Goal: Task Accomplishment & Management: Complete application form

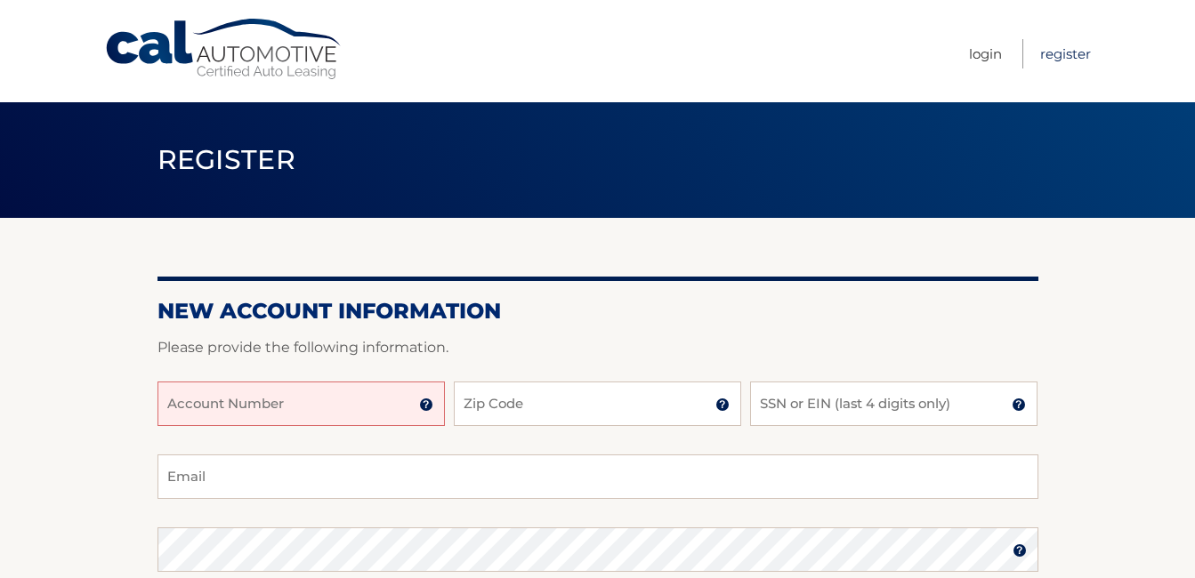
click at [1066, 53] on link "Register" at bounding box center [1065, 53] width 51 height 29
click at [279, 405] on input "Account Number" at bounding box center [301, 404] width 287 height 44
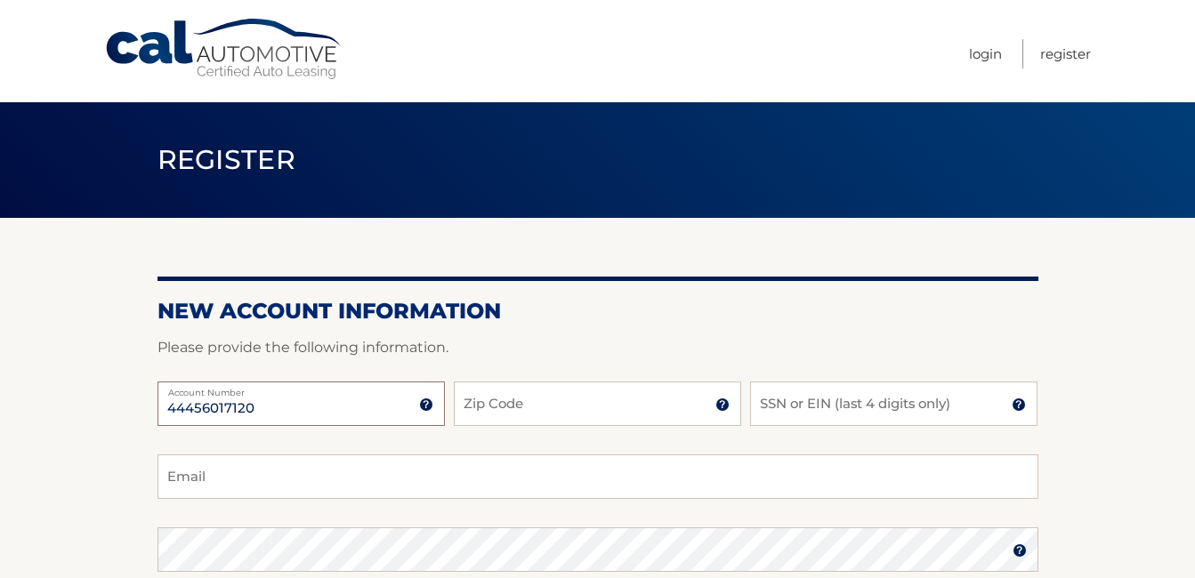
type input "44456017120"
click at [508, 411] on input "Zip Code" at bounding box center [597, 404] width 287 height 44
type input "33155"
click at [803, 409] on input "SSN or EIN (last 4 digits only)" at bounding box center [893, 404] width 287 height 44
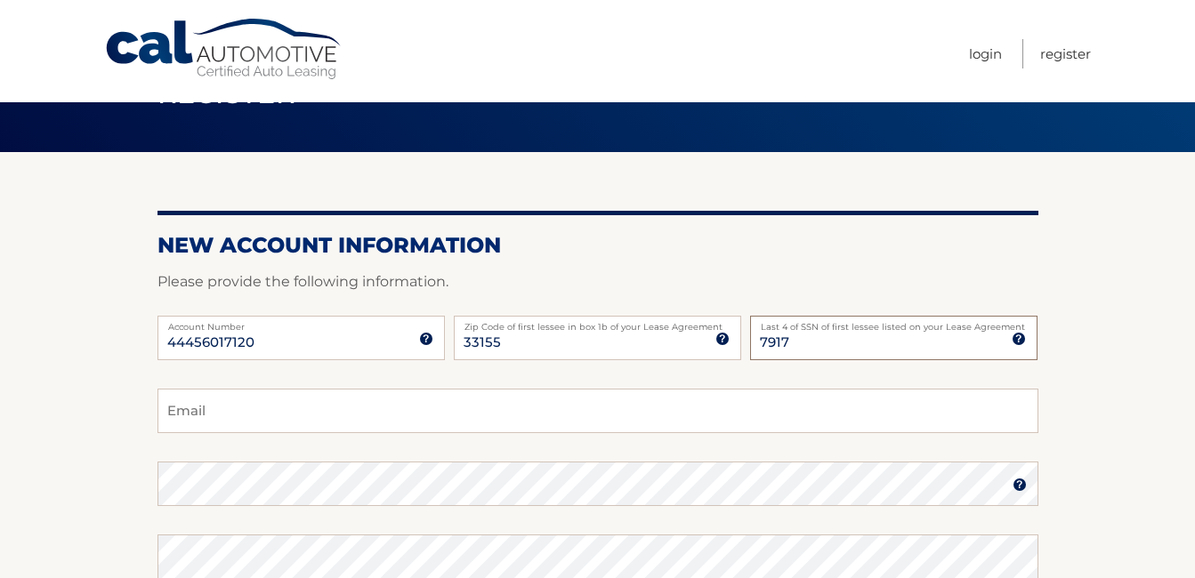
scroll to position [89, 0]
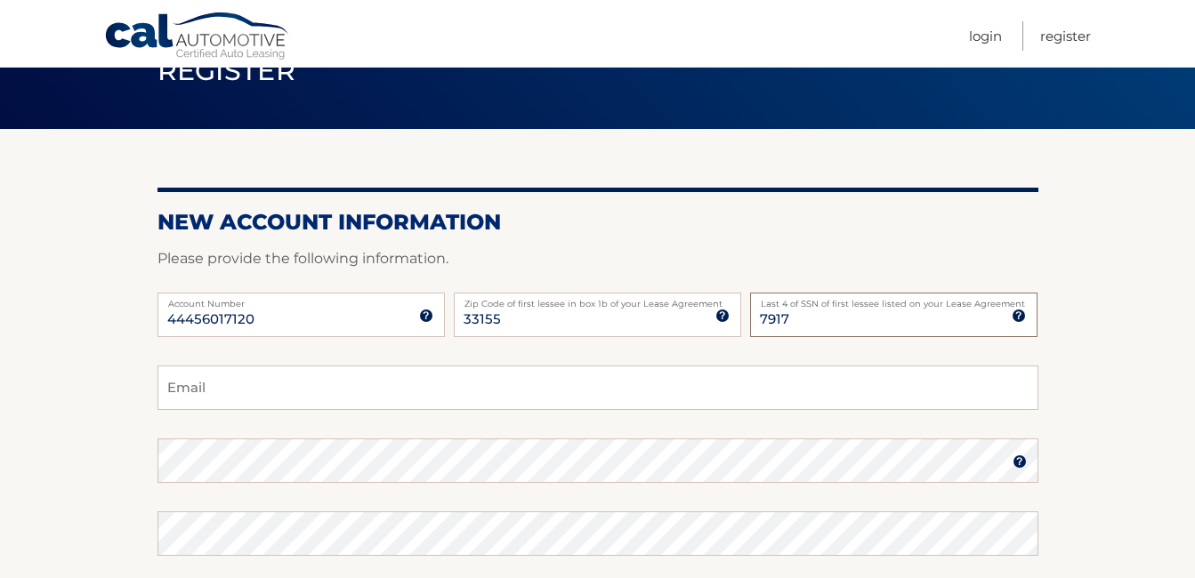
type input "7917"
click at [356, 400] on input "Email" at bounding box center [598, 388] width 881 height 44
type input "juliecarballo3@yahoo.com"
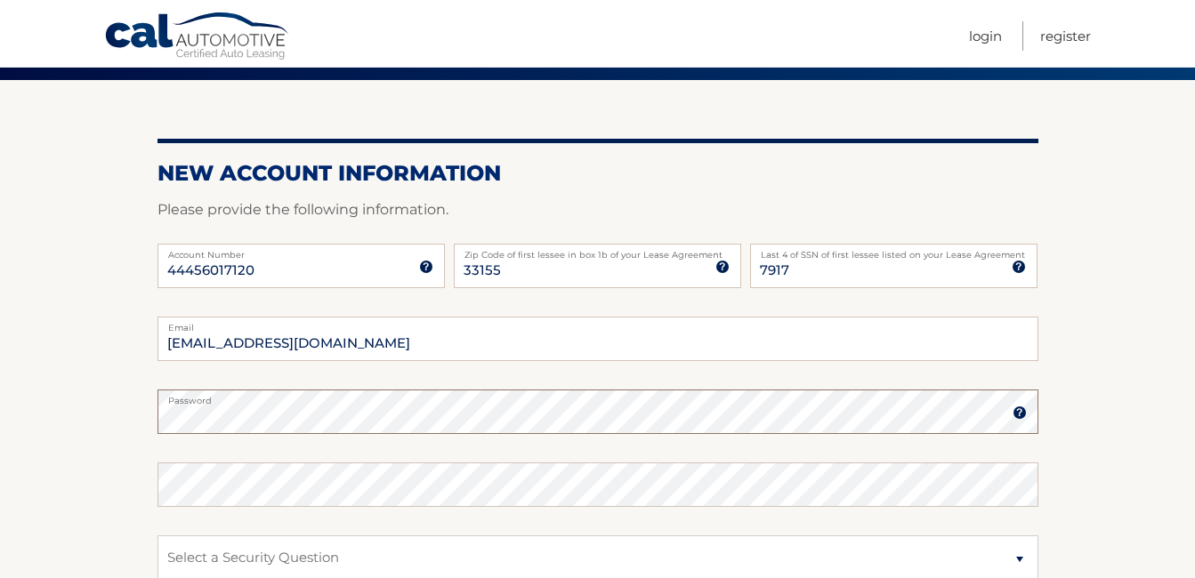
scroll to position [178, 0]
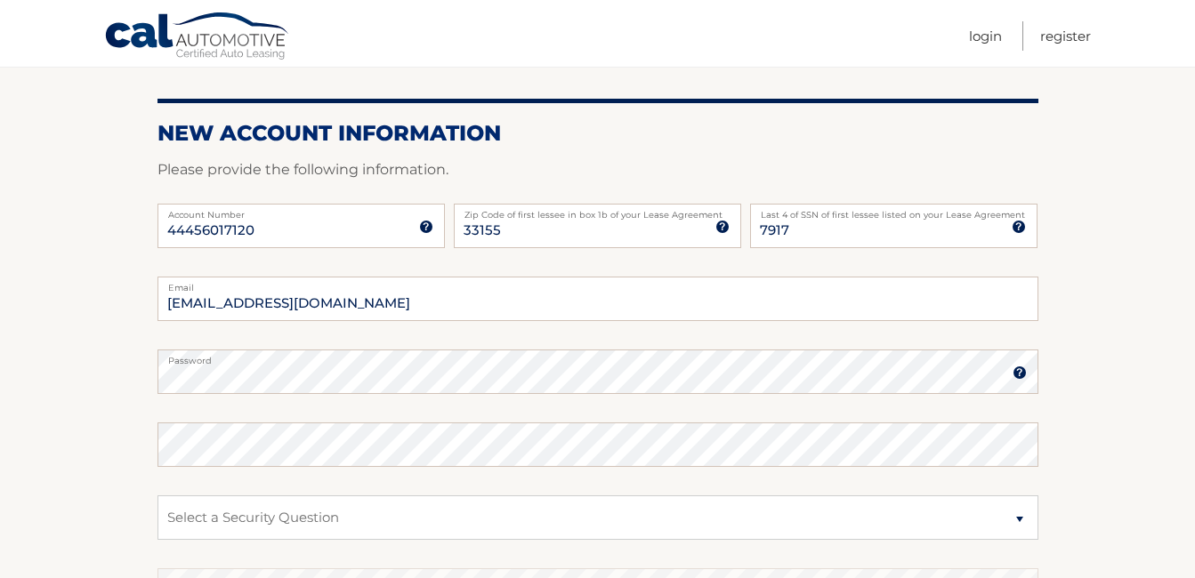
click at [1023, 376] on img at bounding box center [1020, 373] width 14 height 14
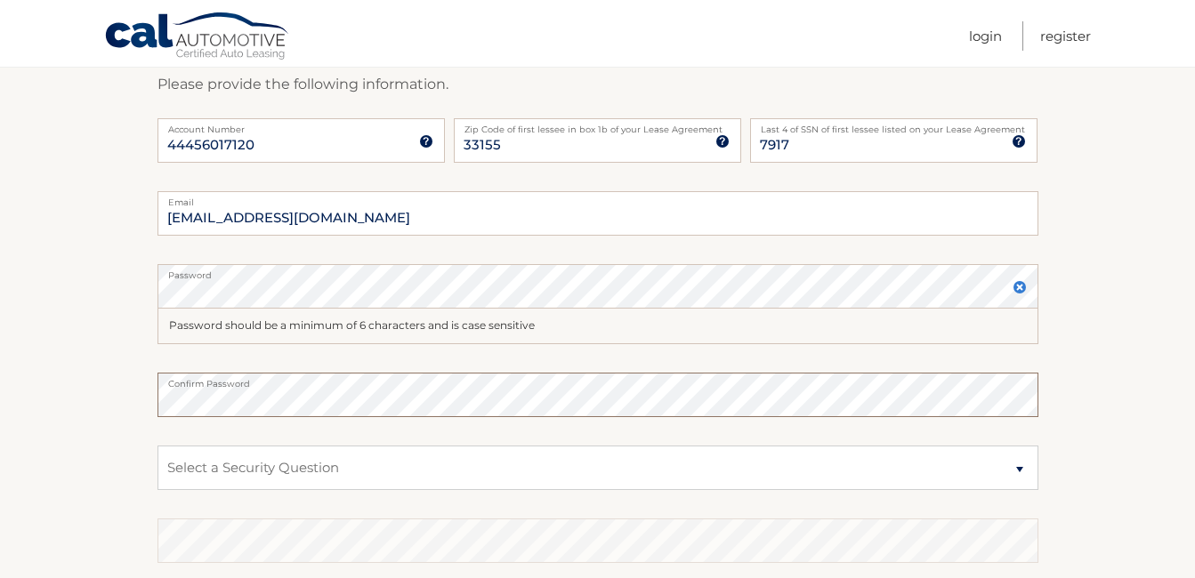
scroll to position [267, 0]
click at [276, 470] on select "Select a Security Question What was the name of your elementary school? What is…" at bounding box center [598, 464] width 881 height 44
select select "1"
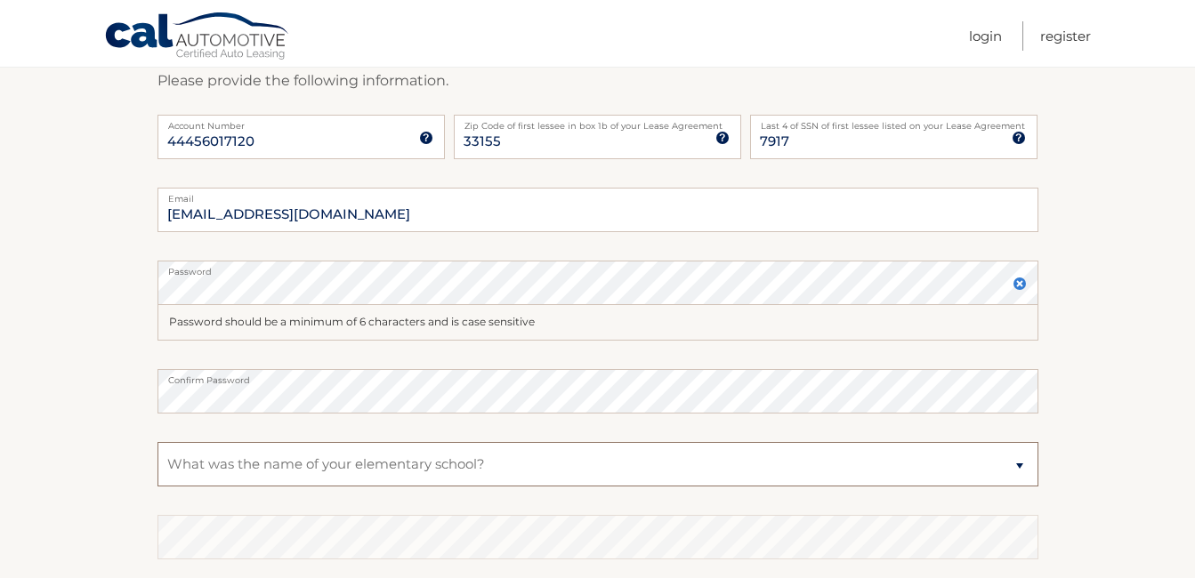
click at [158, 442] on select "Select a Security Question What was the name of your elementary school? What is…" at bounding box center [598, 464] width 881 height 44
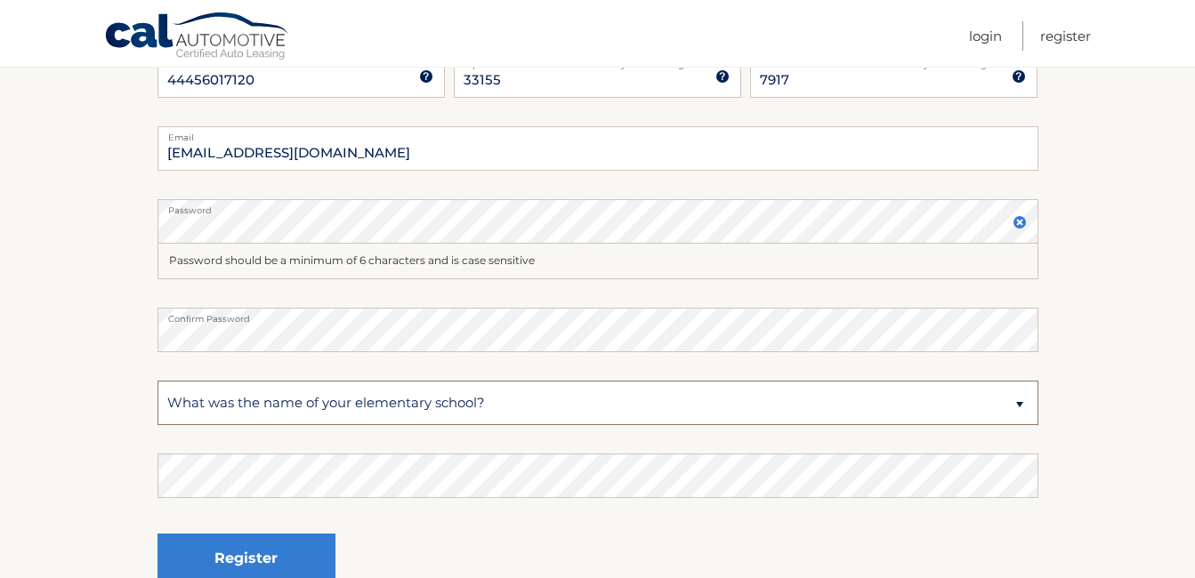
scroll to position [356, 0]
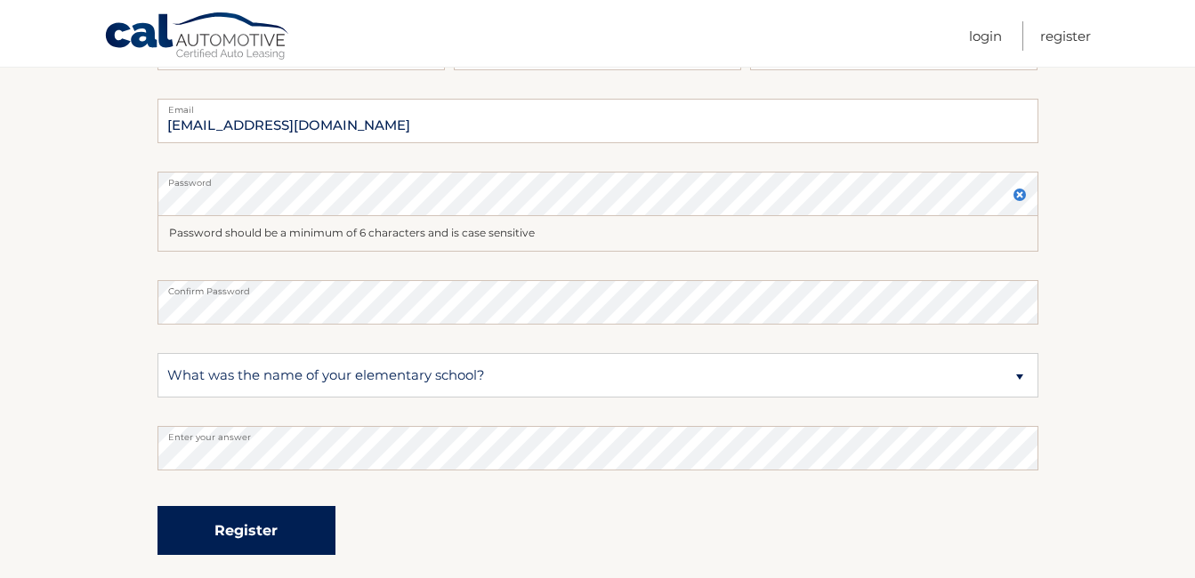
click at [278, 525] on button "Register" at bounding box center [247, 530] width 178 height 49
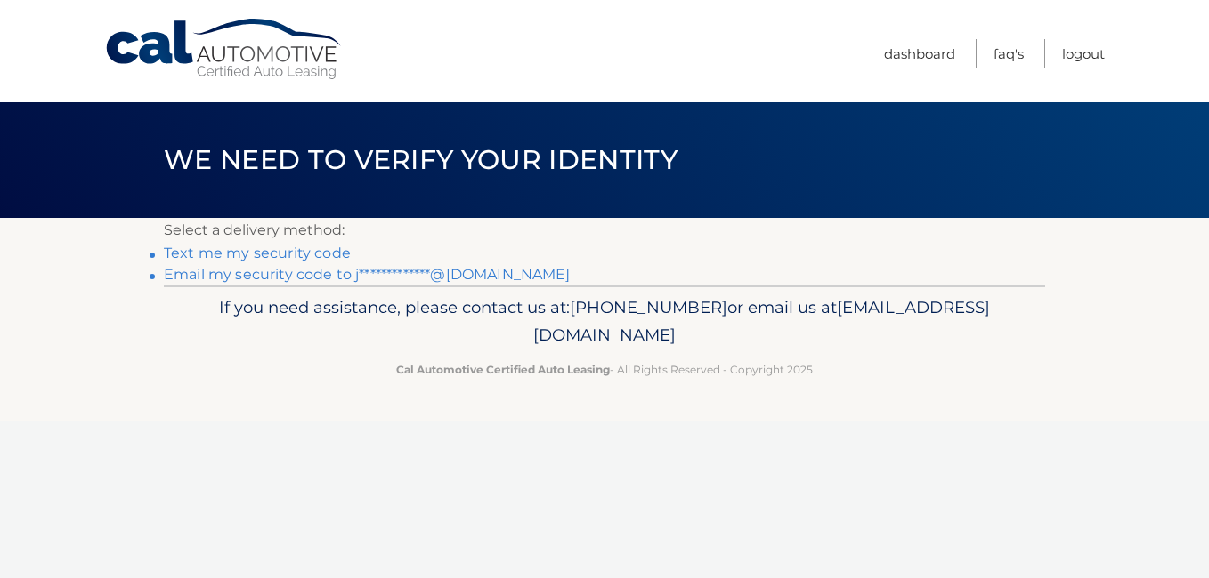
click at [319, 253] on link "Text me my security code" at bounding box center [257, 253] width 187 height 17
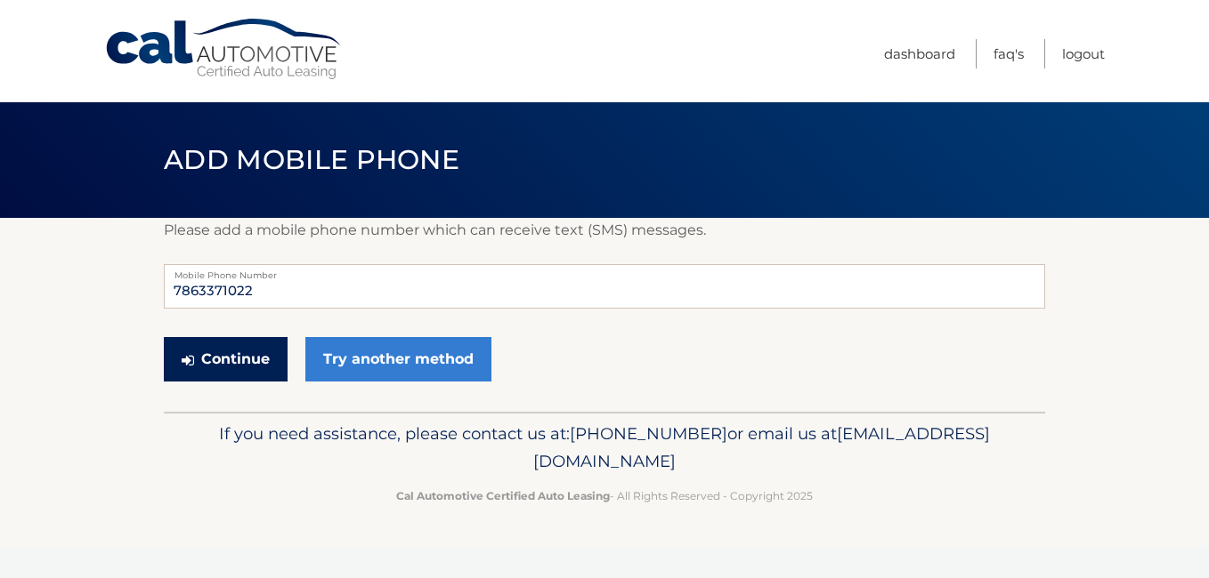
click at [233, 357] on button "Continue" at bounding box center [226, 359] width 124 height 44
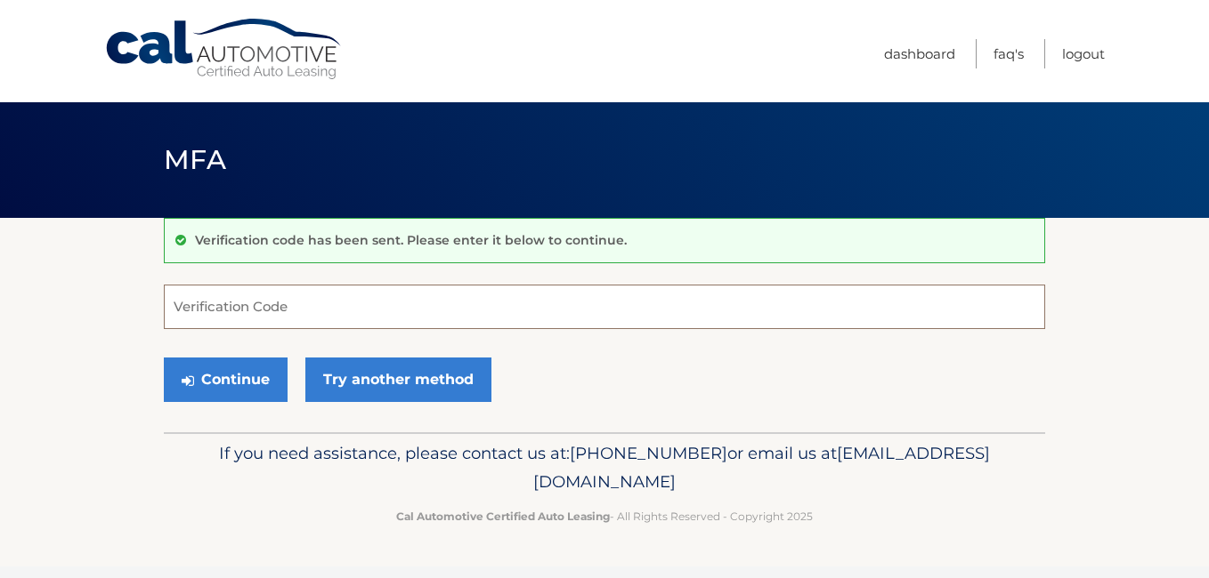
click at [224, 295] on input "Verification Code" at bounding box center [604, 307] width 881 height 44
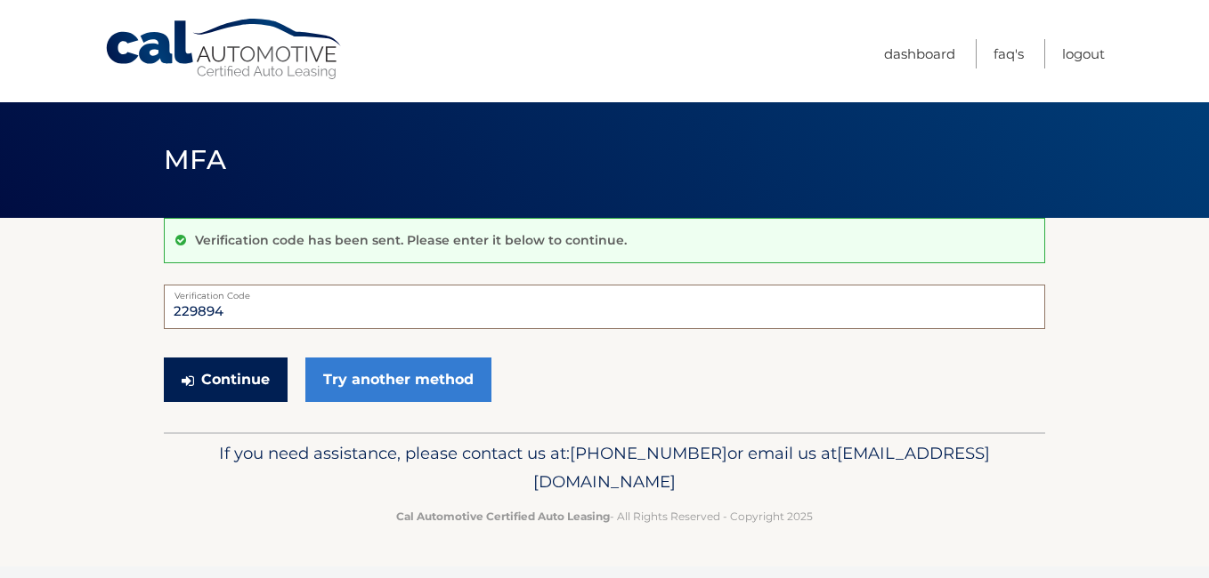
type input "229894"
click at [245, 381] on button "Continue" at bounding box center [226, 380] width 124 height 44
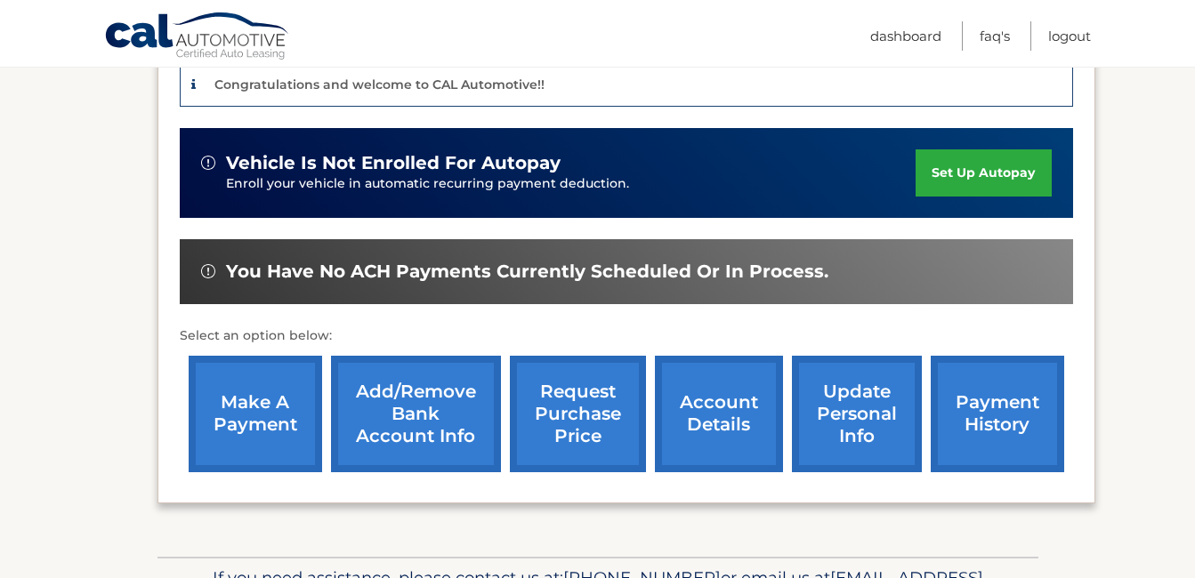
scroll to position [122, 0]
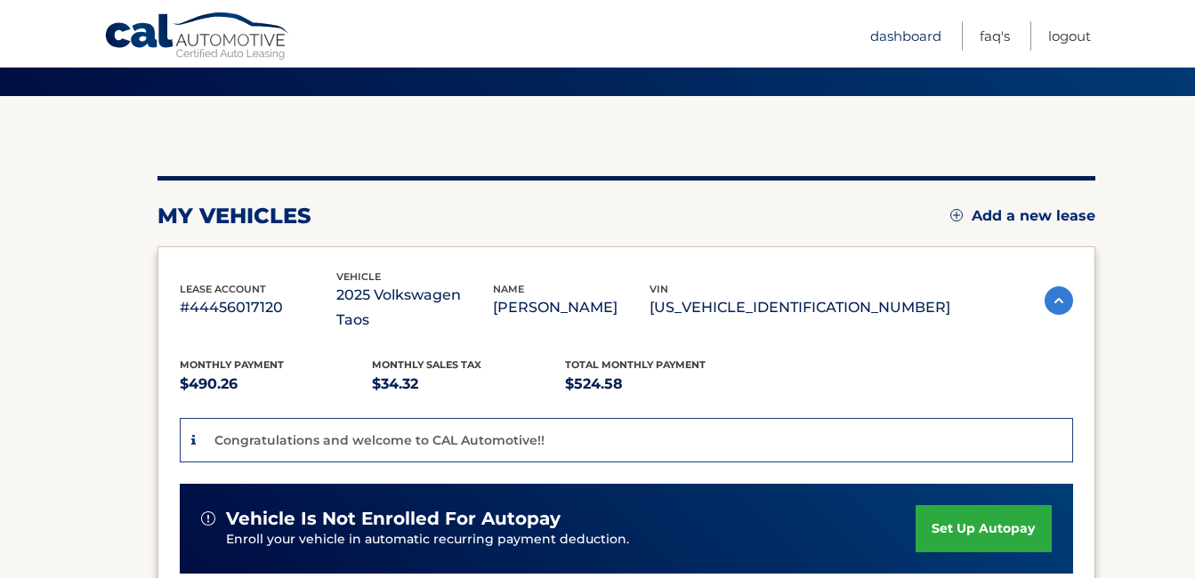
click at [922, 30] on link "Dashboard" at bounding box center [905, 35] width 71 height 29
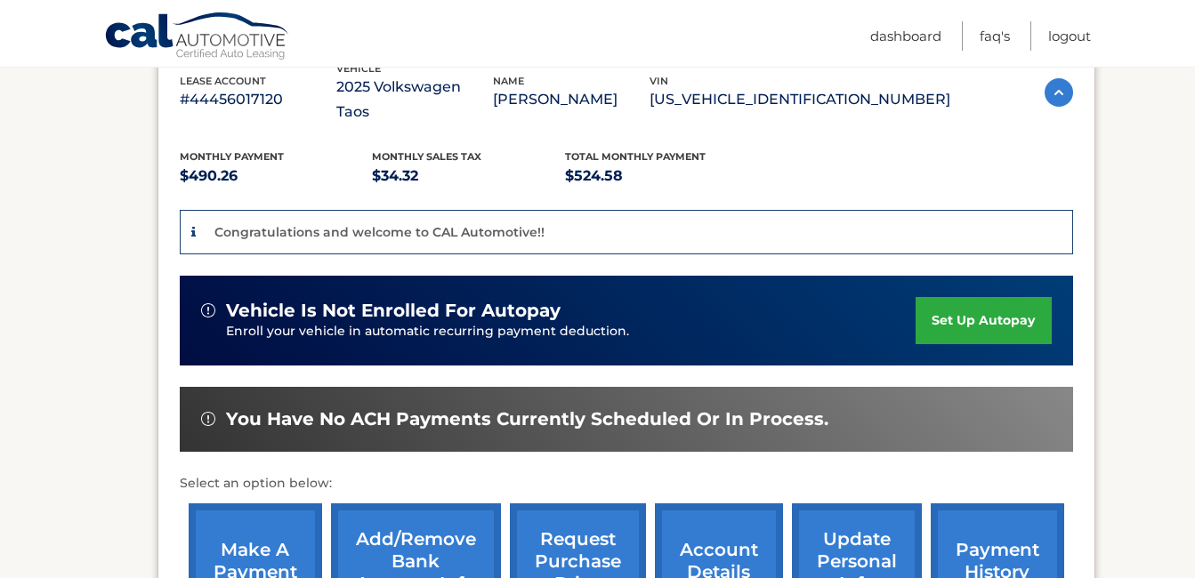
scroll to position [356, 0]
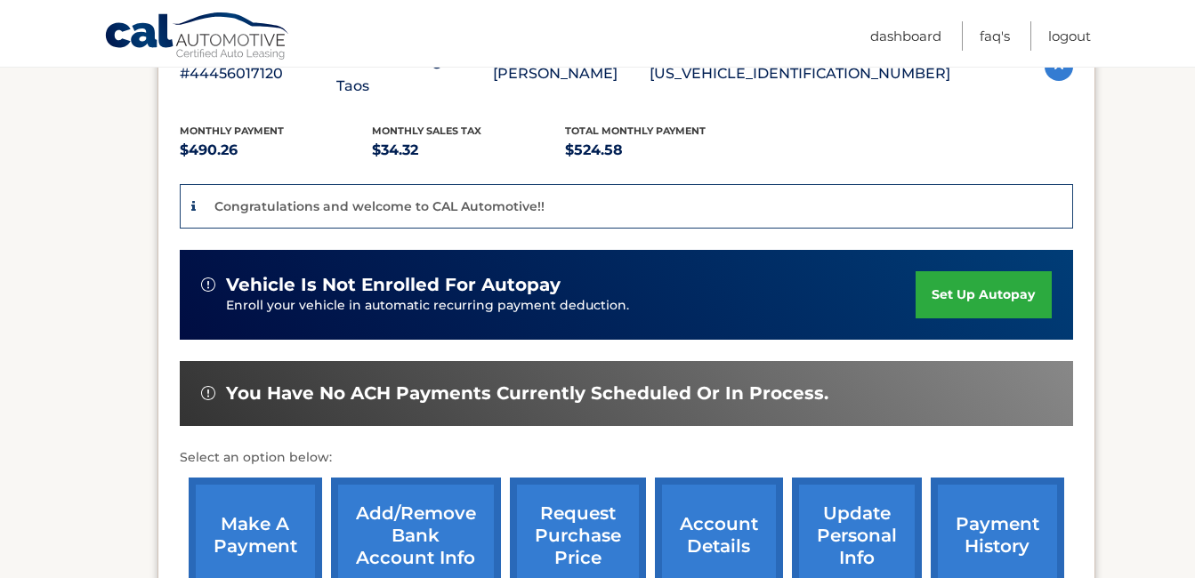
click at [269, 521] on link "make a payment" at bounding box center [255, 536] width 133 height 117
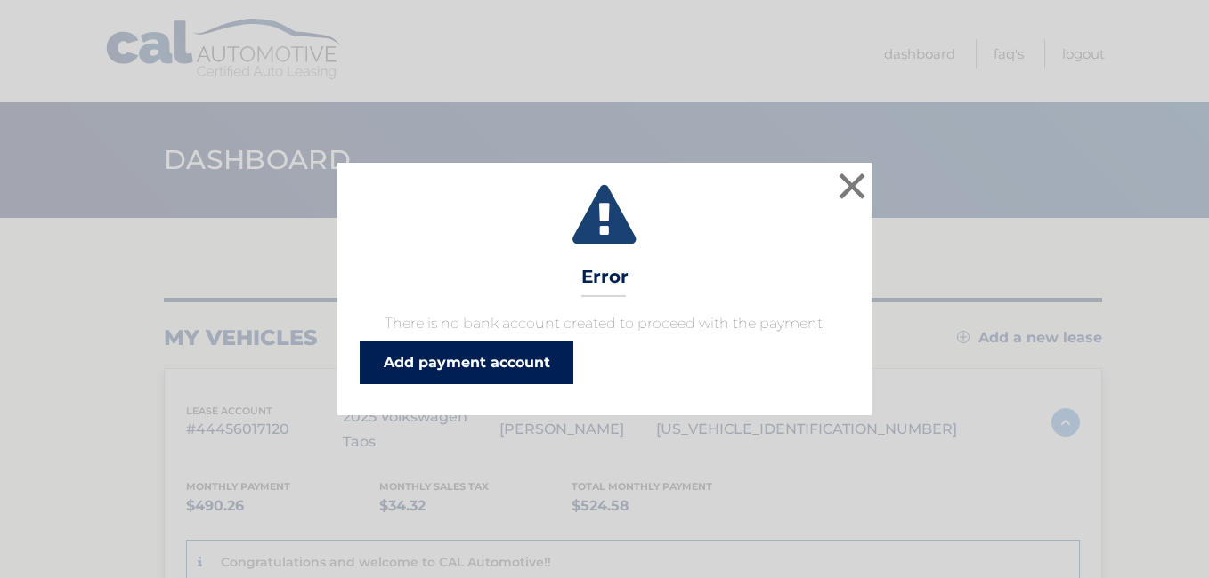
click at [510, 352] on link "Add payment account" at bounding box center [467, 363] width 214 height 43
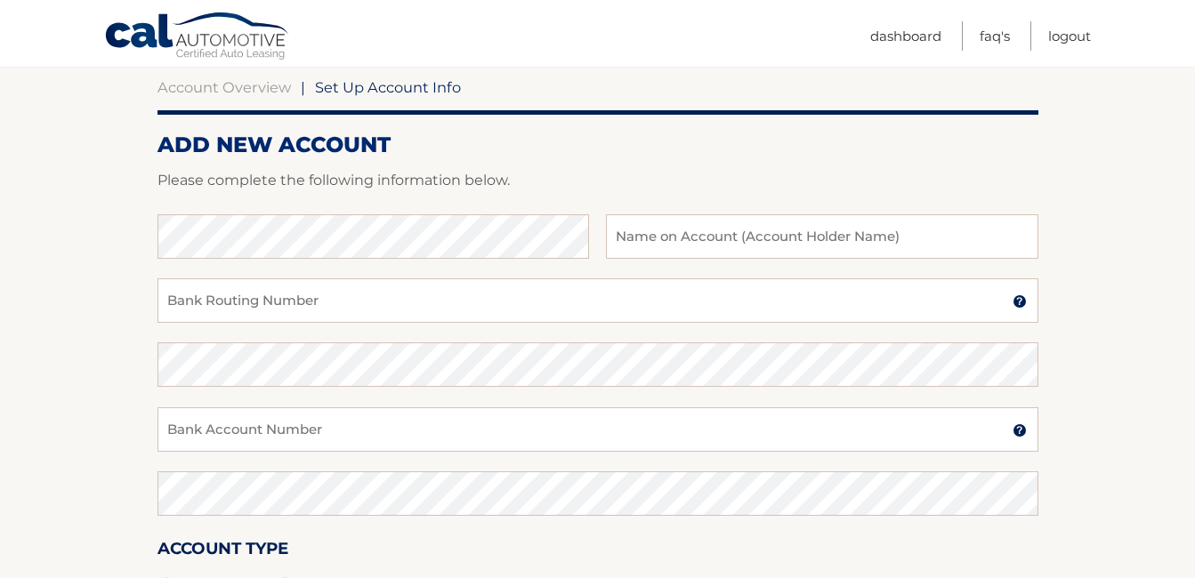
scroll to position [9, 0]
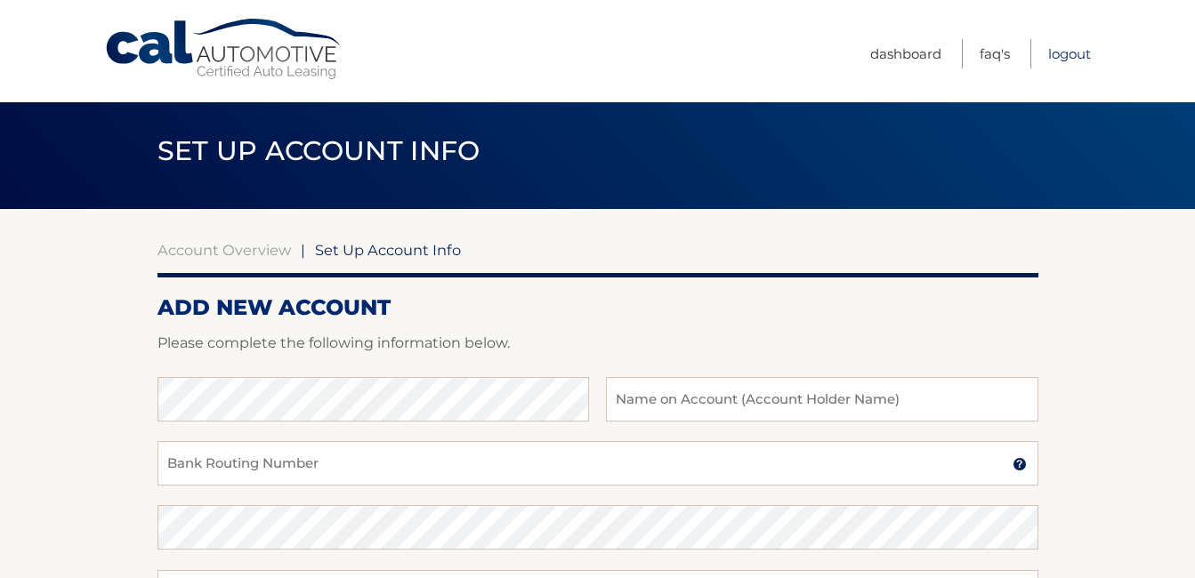
click at [1080, 52] on link "Logout" at bounding box center [1069, 53] width 43 height 29
